Goal: Task Accomplishment & Management: Manage account settings

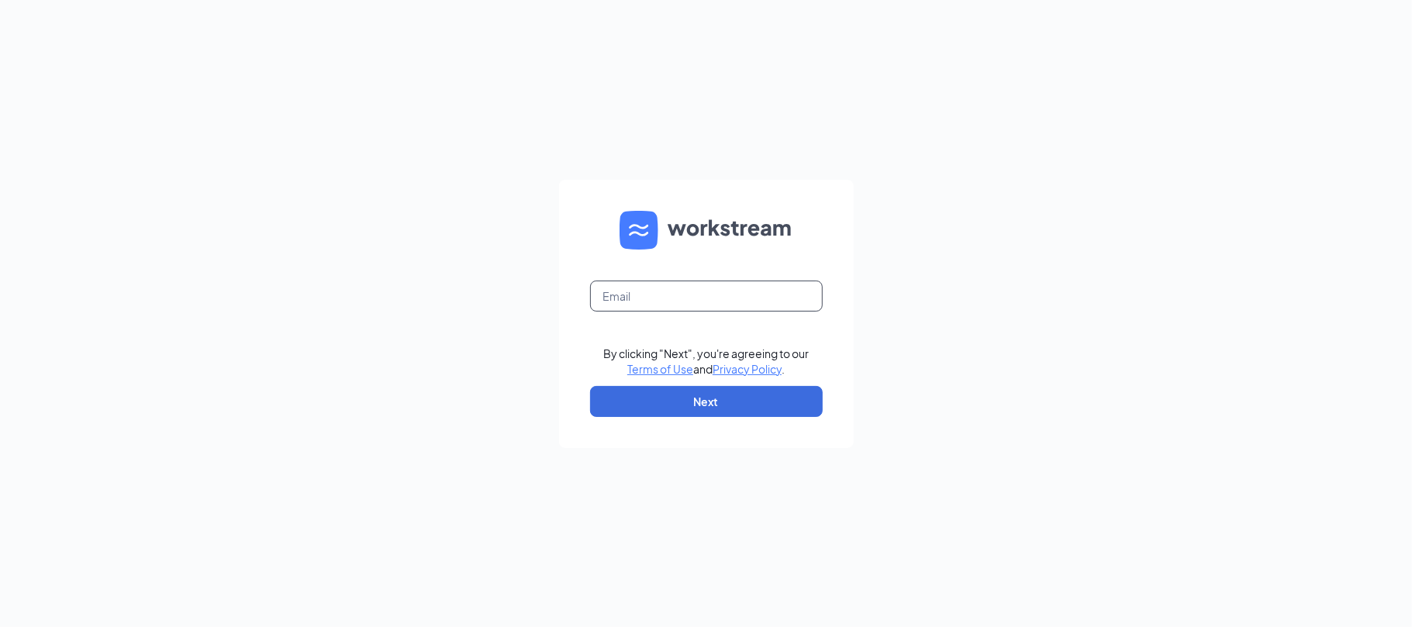
click at [631, 308] on input "text" at bounding box center [706, 296] width 233 height 31
type input "[EMAIL_ADDRESS][DOMAIN_NAME]"
click at [673, 386] on button "Next" at bounding box center [706, 401] width 233 height 31
click at [634, 292] on input "text" at bounding box center [706, 296] width 233 height 31
type input "[EMAIL_ADDRESS][DOMAIN_NAME]"
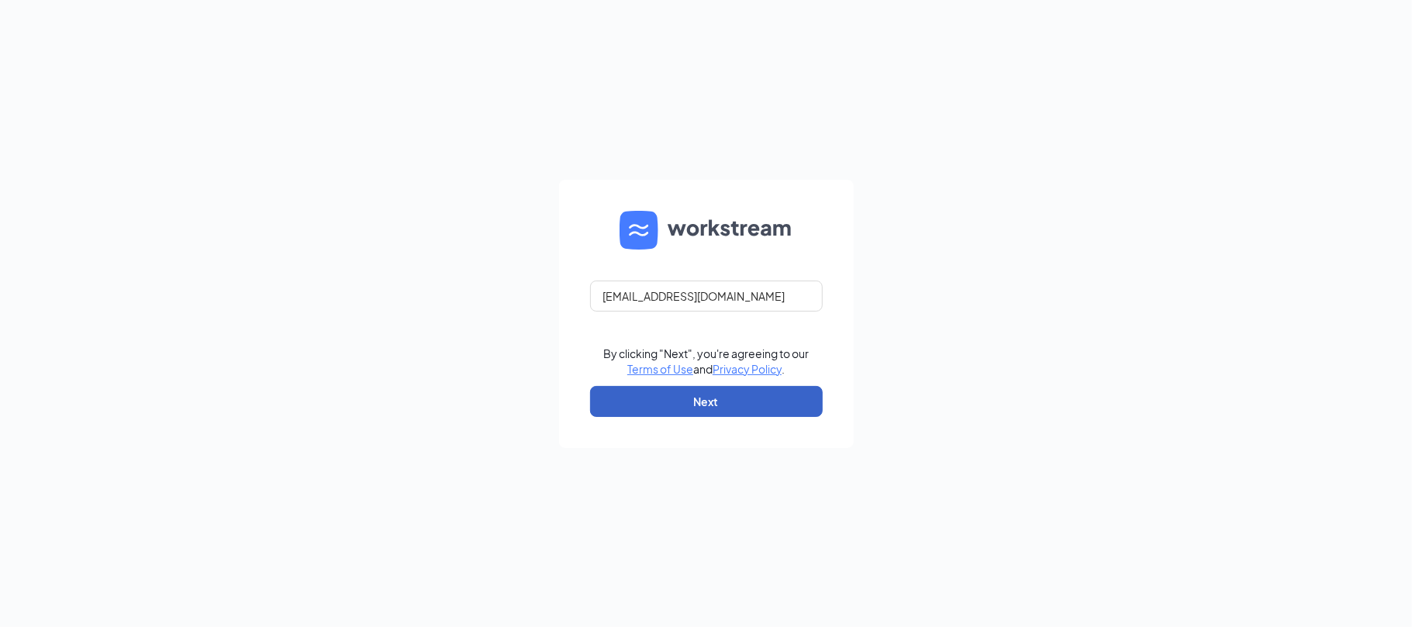
click at [723, 406] on button "Next" at bounding box center [706, 401] width 233 height 31
